Goal: Contribute content

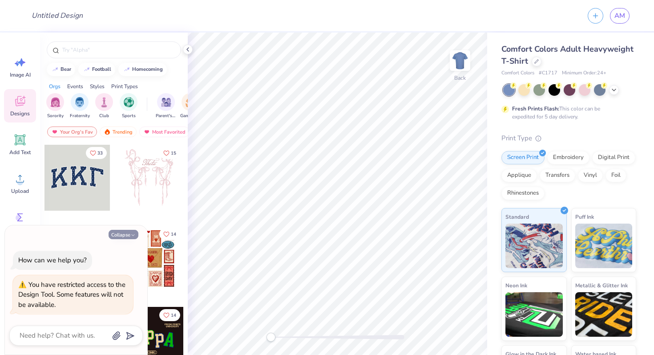
click at [132, 235] on icon "button" at bounding box center [132, 234] width 5 height 5
type textarea "x"
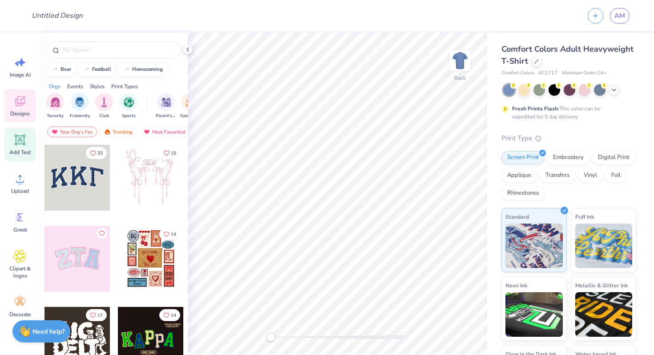
click at [18, 140] on icon at bounding box center [20, 140] width 8 height 8
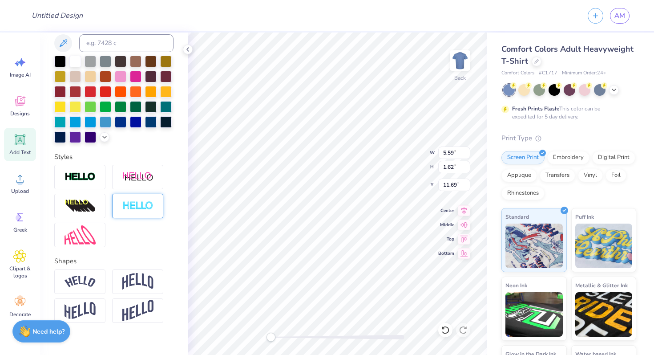
scroll to position [198, 0]
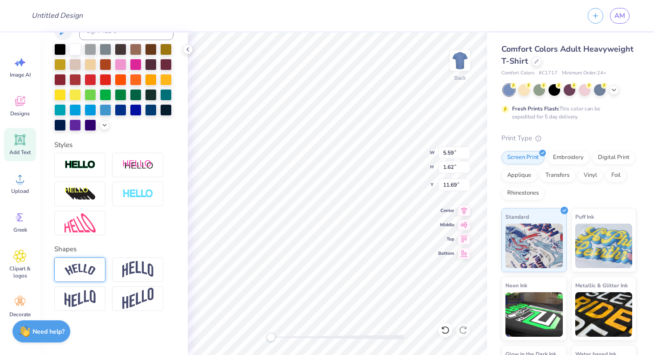
click at [85, 272] on img at bounding box center [80, 270] width 31 height 12
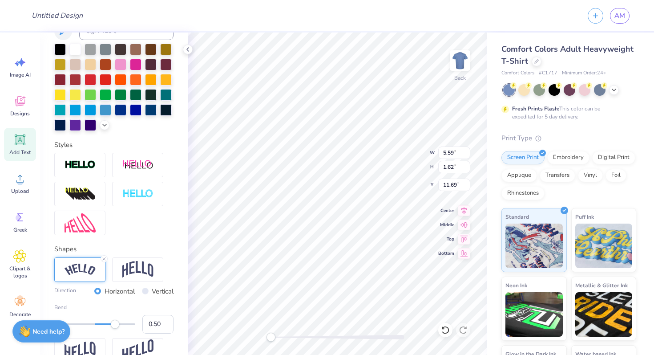
scroll to position [250, 0]
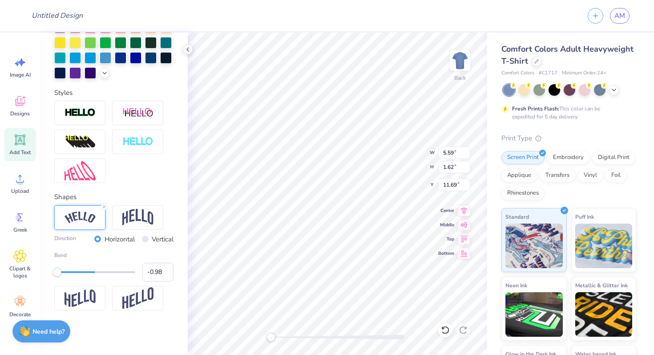
type input "-1.00"
drag, startPoint x: 117, startPoint y: 271, endPoint x: 51, endPoint y: 268, distance: 66.4
click at [51, 268] on div "Personalized Names Personalized Numbers Text Tool Add Font Font Super Dream Swi…" at bounding box center [114, 193] width 148 height 322
drag, startPoint x: 51, startPoint y: 268, endPoint x: 106, endPoint y: 270, distance: 54.8
click at [106, 270] on div "Personalized Names Personalized Numbers Text Tool Add Font Font Super Dream Swi…" at bounding box center [114, 193] width 148 height 322
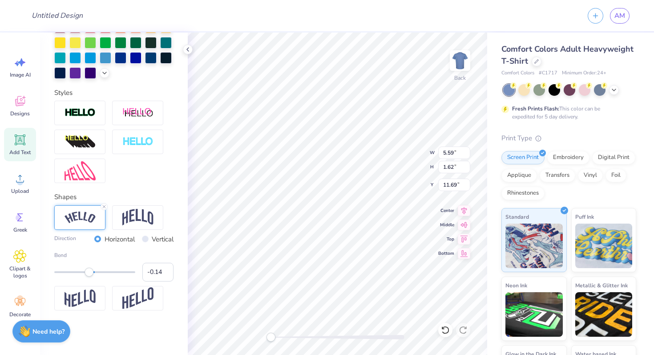
type input "-0.13"
drag, startPoint x: 58, startPoint y: 271, endPoint x: 89, endPoint y: 271, distance: 30.3
click at [89, 272] on div "Accessibility label" at bounding box center [89, 272] width 9 height 9
type input "0.90"
drag, startPoint x: 90, startPoint y: 272, endPoint x: 131, endPoint y: 277, distance: 41.3
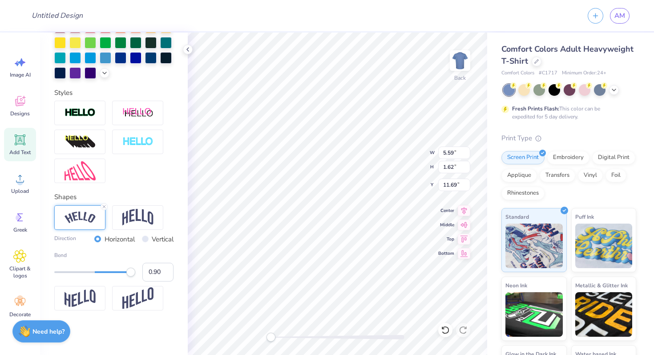
click at [131, 277] on div "Bend 0.90" at bounding box center [113, 266] width 119 height 30
type textarea "TEXT love is the goat"
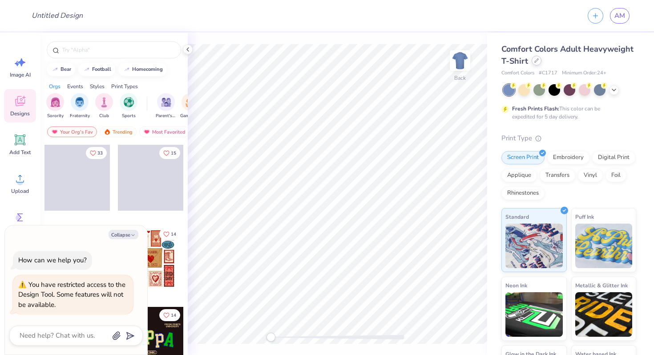
click at [537, 65] on div "Comfort Colors Adult Heavyweight T-Shirt" at bounding box center [569, 55] width 135 height 24
click at [537, 60] on icon at bounding box center [537, 61] width 4 height 4
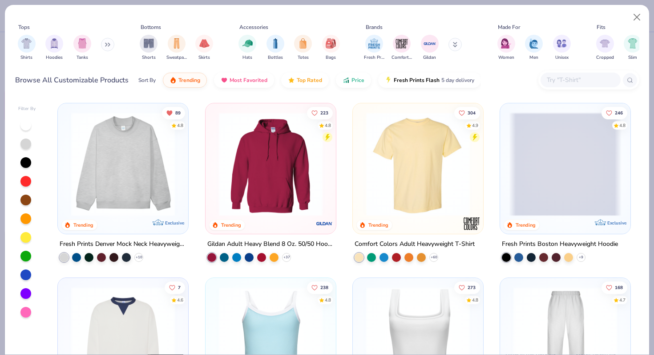
click at [142, 191] on img at bounding box center [123, 164] width 113 height 104
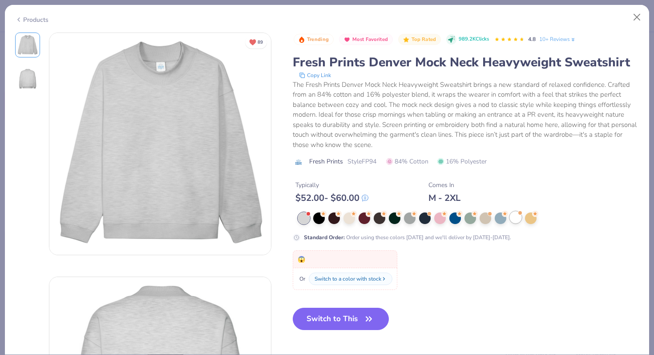
click at [517, 219] on div at bounding box center [516, 217] width 12 height 12
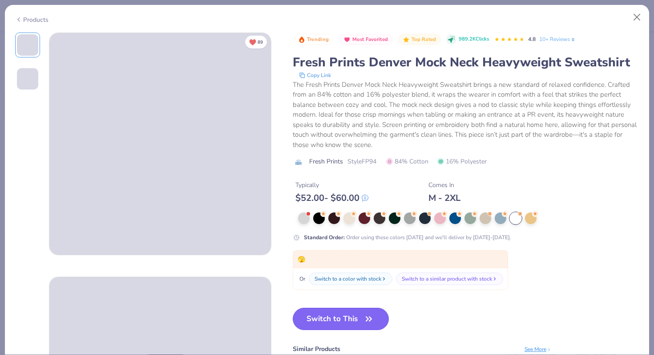
click at [337, 325] on button "Switch to This" at bounding box center [341, 319] width 97 height 22
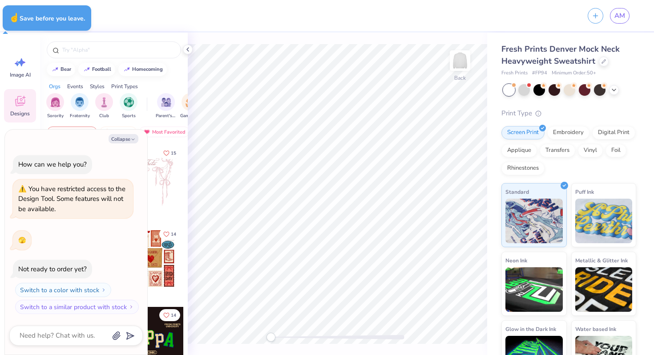
type textarea "x"
